Goal: Find specific fact: Find specific fact

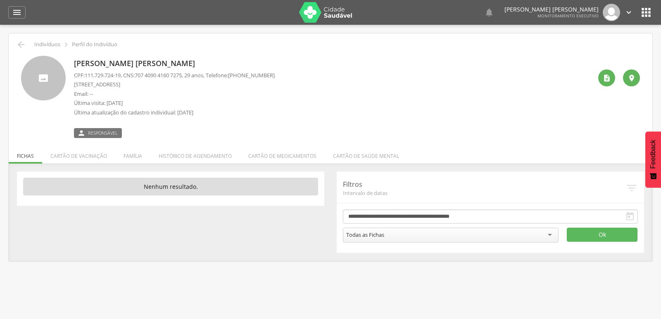
click at [16, 10] on icon "" at bounding box center [17, 12] width 10 height 10
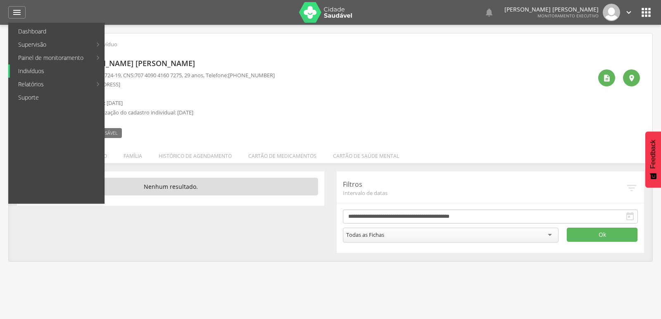
click at [25, 74] on link "Indivíduos" at bounding box center [57, 70] width 94 height 13
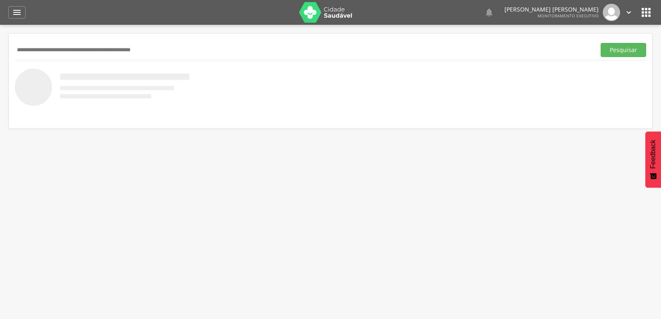
click at [35, 47] on input "text" at bounding box center [303, 50] width 577 height 14
type input "**********"
click at [601, 43] on button "Pesquisar" at bounding box center [623, 50] width 45 height 14
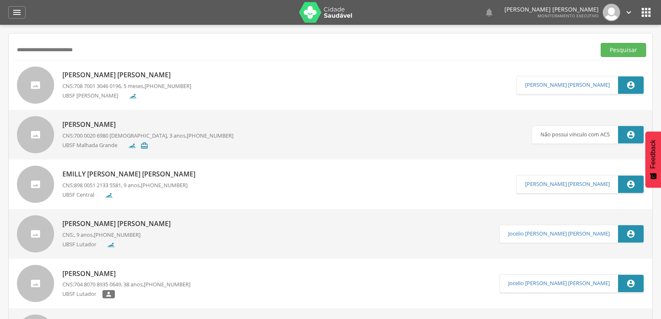
click at [100, 174] on p "Emilly [PERSON_NAME] [PERSON_NAME]" at bounding box center [130, 174] width 137 height 10
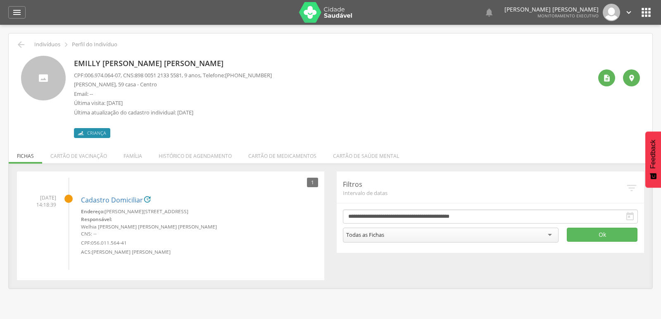
drag, startPoint x: 84, startPoint y: 77, endPoint x: 113, endPoint y: 77, distance: 28.9
click at [113, 77] on p "CPF: 006.974.064-07 , CNS: [PHONE_NUMBER] , 9 anos, Telefone: [PHONE_NUMBER]" at bounding box center [173, 75] width 198 height 8
drag, startPoint x: 86, startPoint y: 76, endPoint x: 124, endPoint y: 76, distance: 38.8
click at [124, 76] on p "CPF: 006.974.064-07 , CNS: [PHONE_NUMBER] , 9 anos, Telefone: [PHONE_NUMBER]" at bounding box center [173, 75] width 198 height 8
copy span "006.974.064-07"
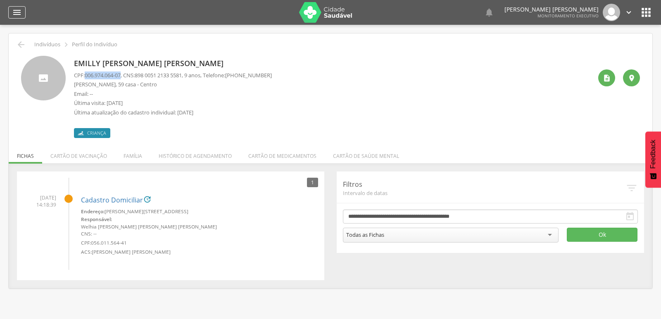
click at [12, 13] on icon "" at bounding box center [17, 12] width 10 height 10
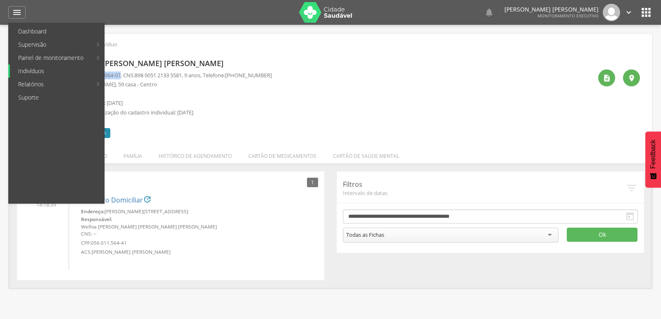
click at [38, 68] on link "Indivíduos" at bounding box center [57, 70] width 94 height 13
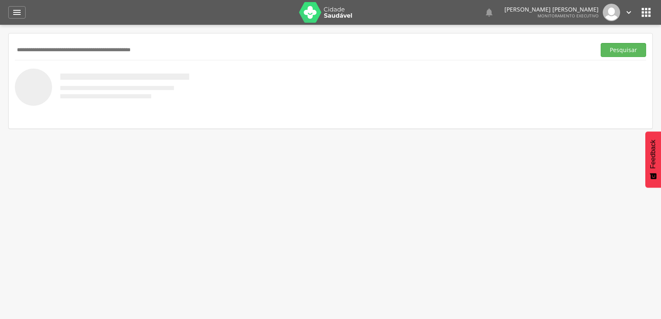
paste input "**********"
click at [601, 43] on button "Pesquisar" at bounding box center [623, 50] width 45 height 14
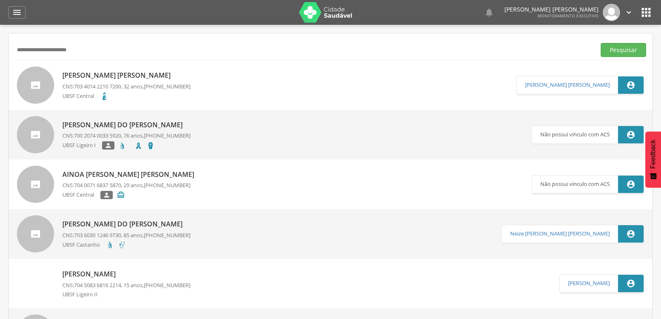
click at [121, 83] on span "703 4014 2210 7200" at bounding box center [97, 86] width 47 height 7
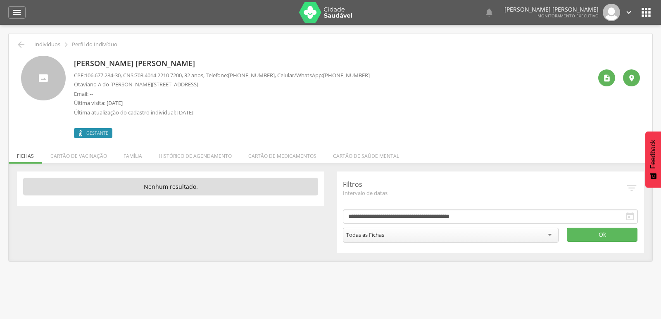
drag, startPoint x: 341, startPoint y: 74, endPoint x: 374, endPoint y: 74, distance: 33.0
click at [374, 74] on div "[PERSON_NAME] [PERSON_NAME] CPF: 106.677.284-30 , CNS: [PHONE_NUMBER] , 32 anos…" at bounding box center [333, 97] width 518 height 82
copy span "99113-4921"
click at [17, 45] on icon "" at bounding box center [21, 45] width 10 height 10
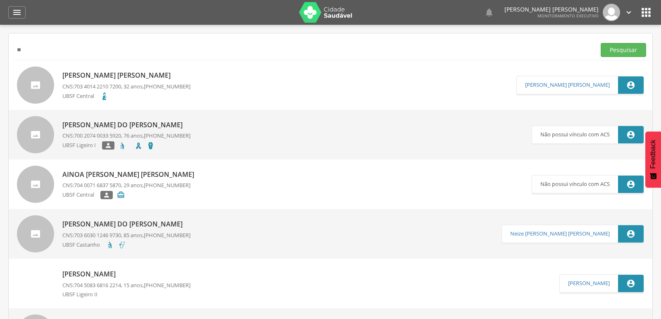
type input "*"
